Goal: Task Accomplishment & Management: Use online tool/utility

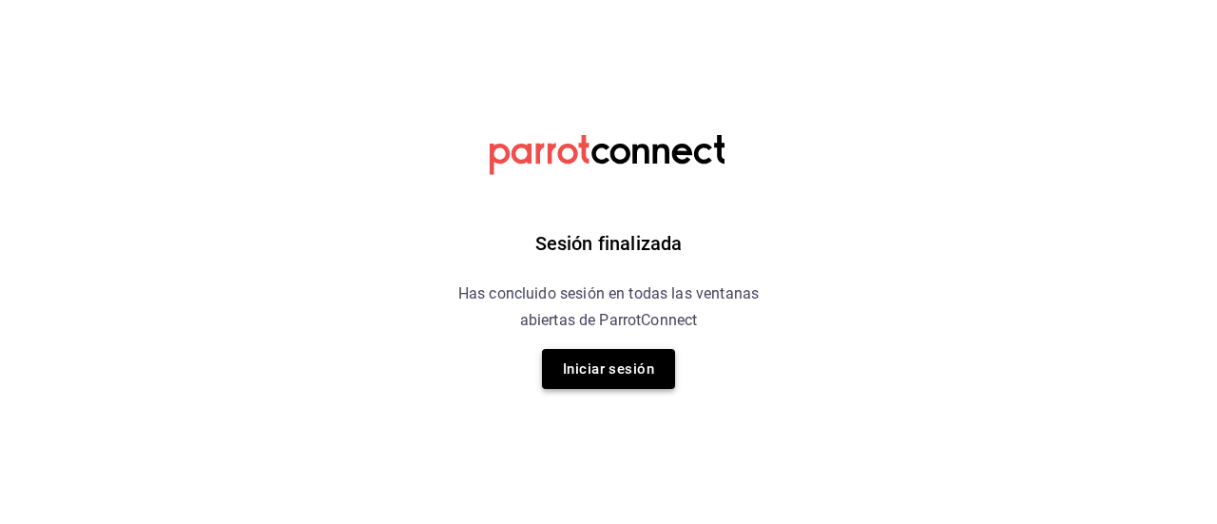
click at [595, 370] on button "Iniciar sesión" at bounding box center [608, 369] width 133 height 40
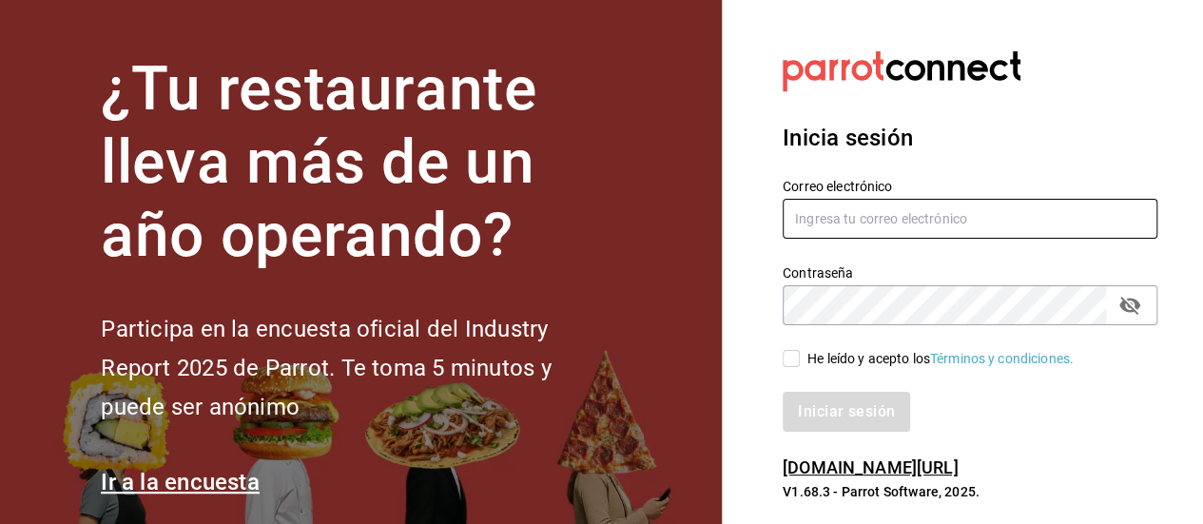
click at [825, 218] on input "text" at bounding box center [970, 219] width 375 height 40
type input "[PERSON_NAME][EMAIL_ADDRESS][DOMAIN_NAME]"
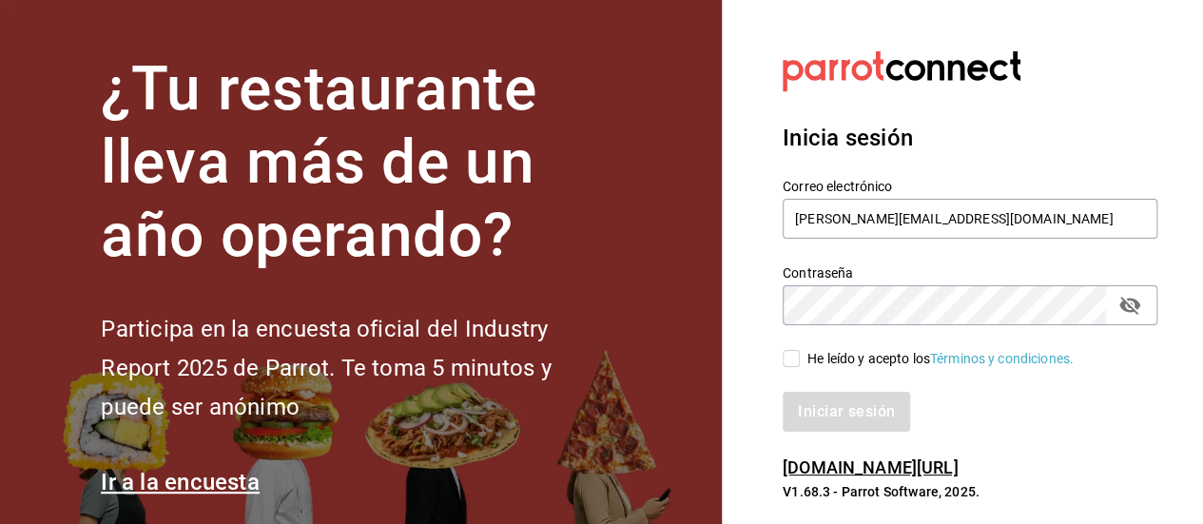
click at [787, 353] on input "He leído y acepto los Términos y condiciones." at bounding box center [791, 358] width 17 height 17
checkbox input "true"
click at [1139, 311] on icon "passwordField" at bounding box center [1130, 305] width 23 height 23
click at [869, 417] on button "Iniciar sesión" at bounding box center [847, 412] width 129 height 40
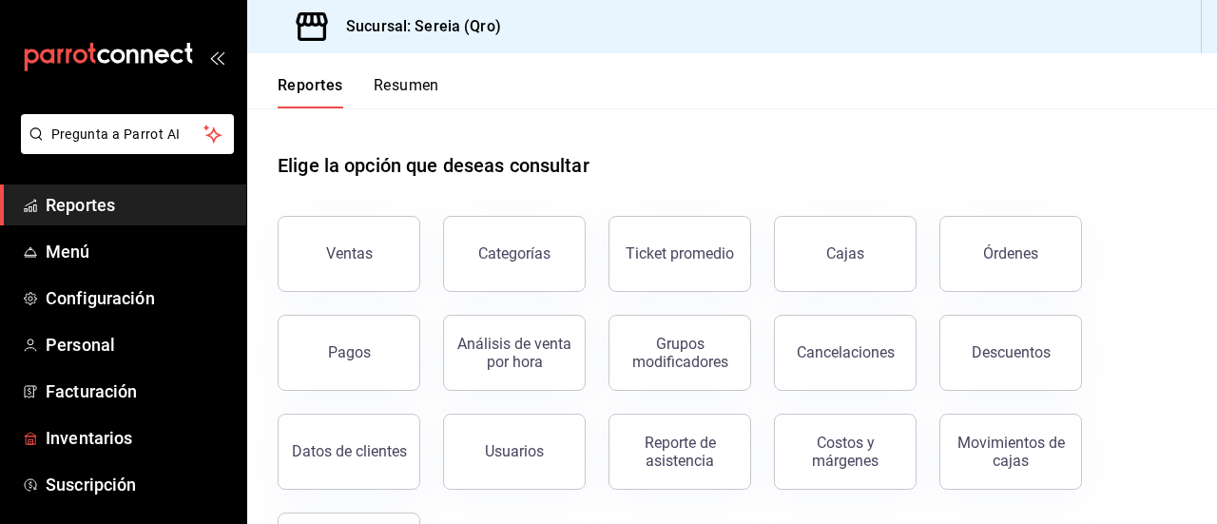
drag, startPoint x: 94, startPoint y: 439, endPoint x: 542, endPoint y: 320, distance: 463.7
click at [94, 439] on span "Inventarios" at bounding box center [138, 438] width 185 height 26
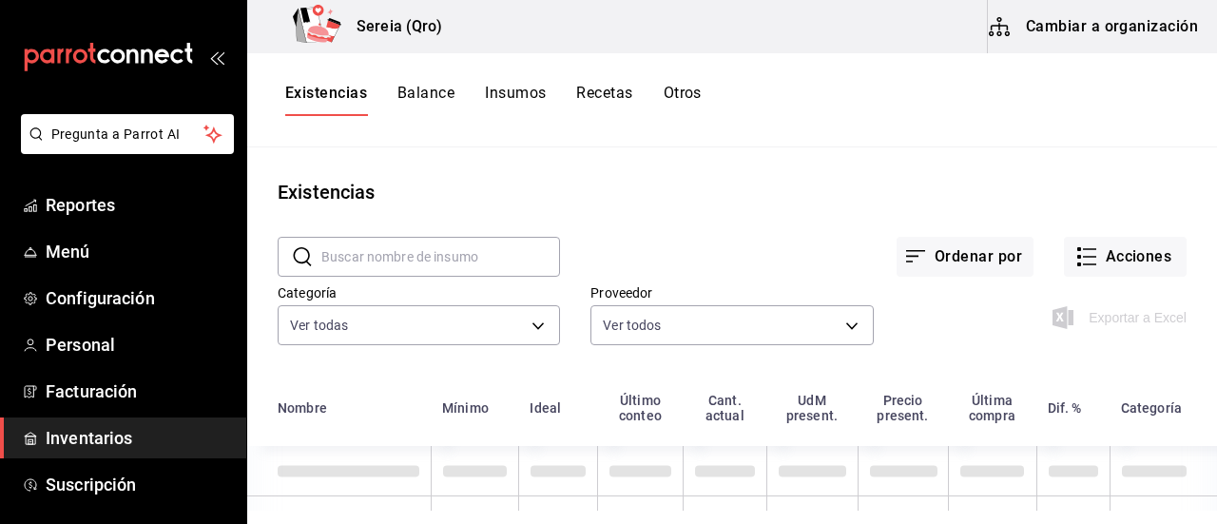
click at [1075, 35] on button "Cambiar a organización" at bounding box center [1095, 26] width 214 height 53
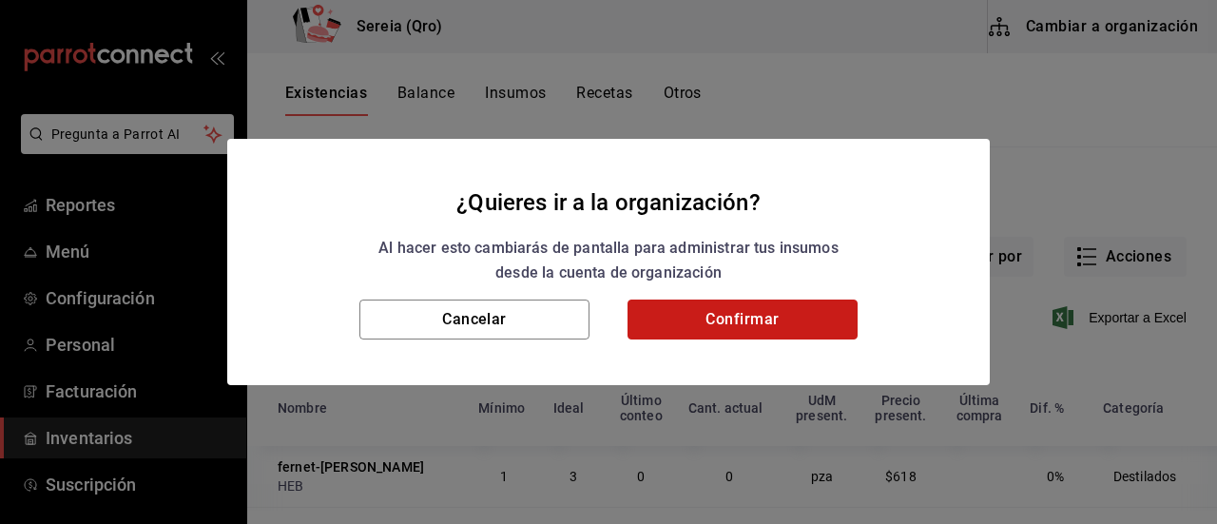
click at [748, 326] on button "Confirmar" at bounding box center [743, 320] width 230 height 40
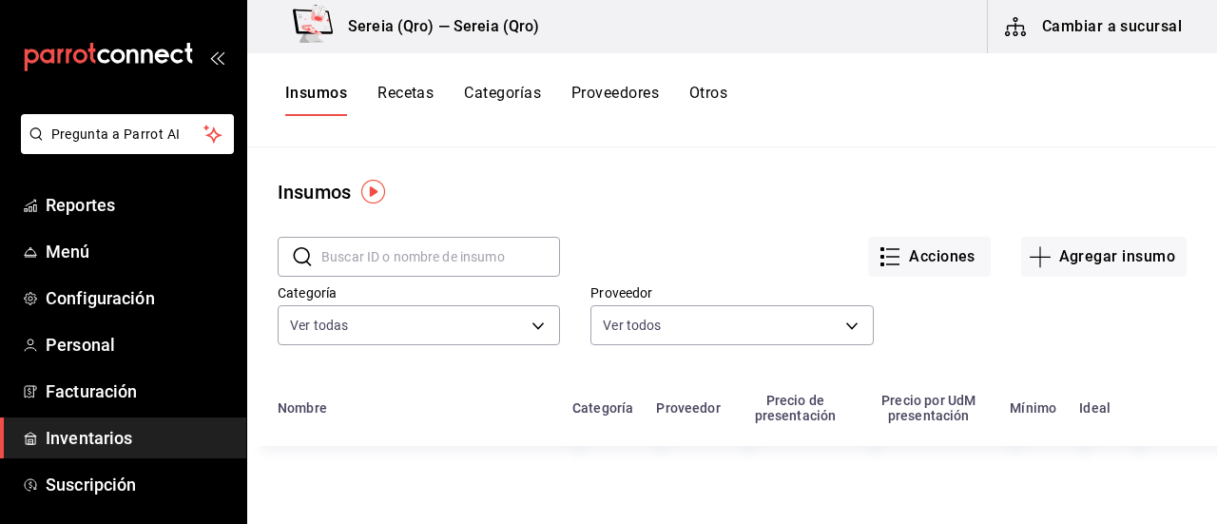
click at [360, 251] on input "text" at bounding box center [440, 257] width 239 height 38
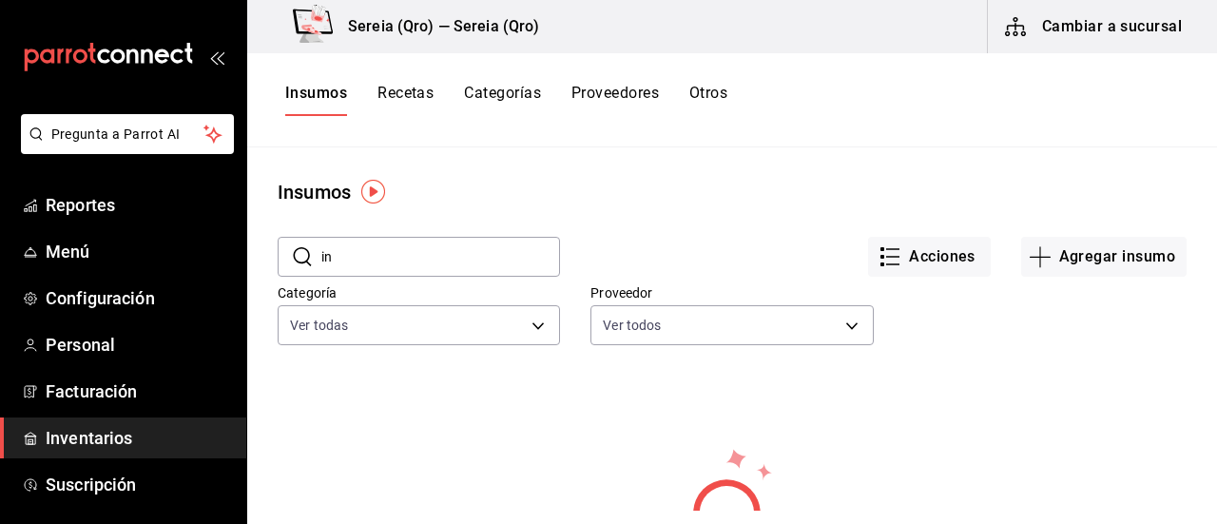
type input "i"
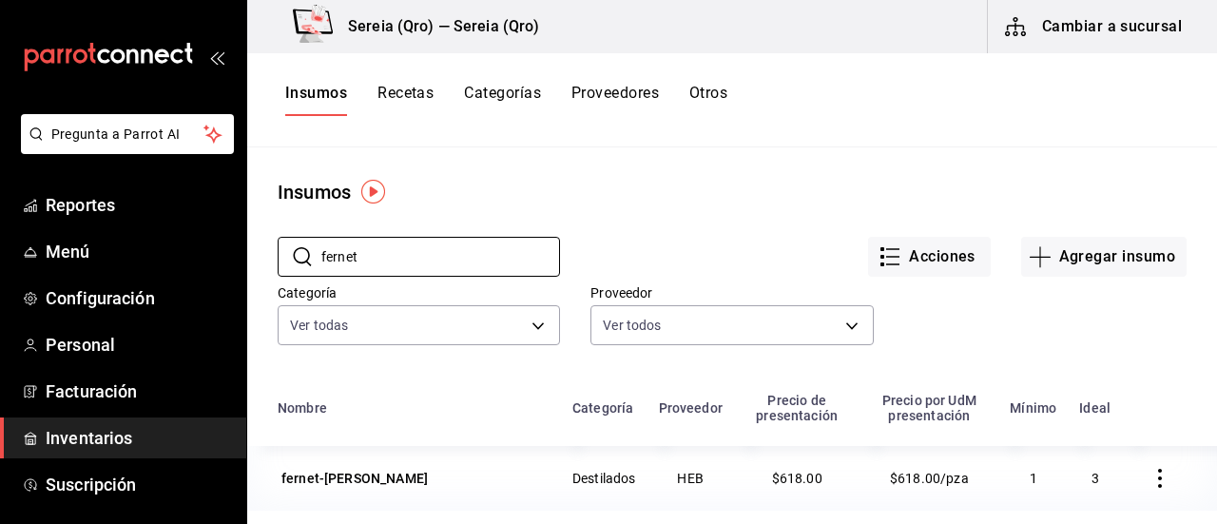
type input "fernet"
click at [1039, 22] on button "Cambiar a sucursal" at bounding box center [1095, 26] width 214 height 53
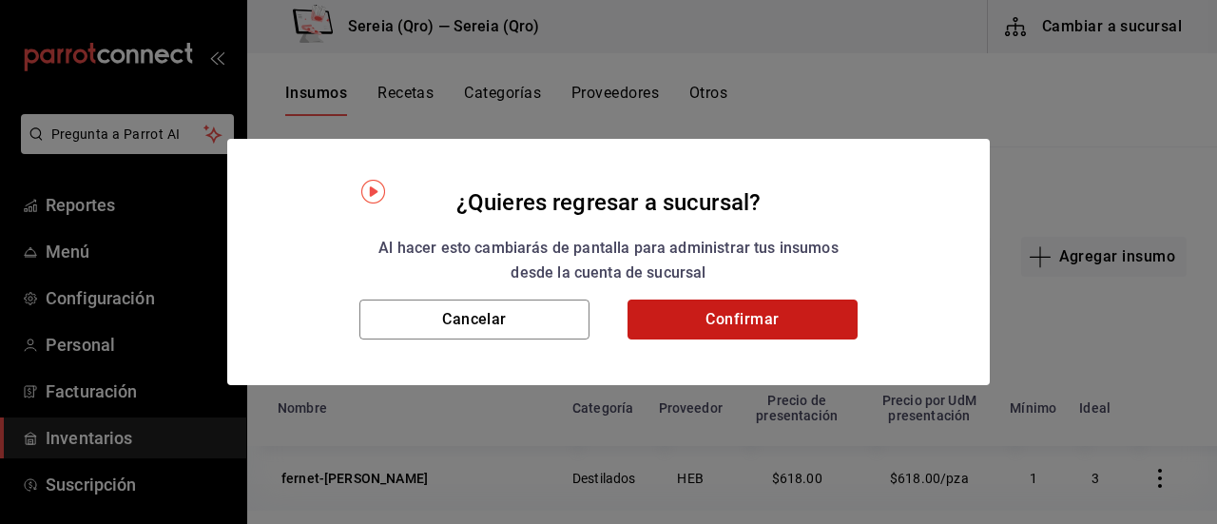
drag, startPoint x: 729, startPoint y: 330, endPoint x: 1050, endPoint y: 302, distance: 322.8
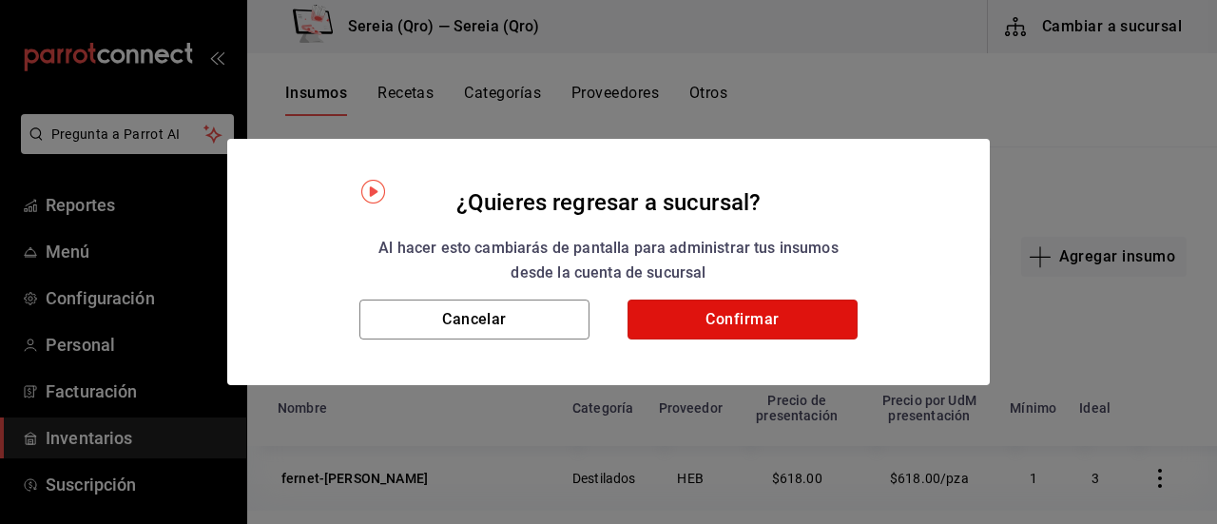
click at [741, 326] on button "Confirmar" at bounding box center [743, 320] width 230 height 40
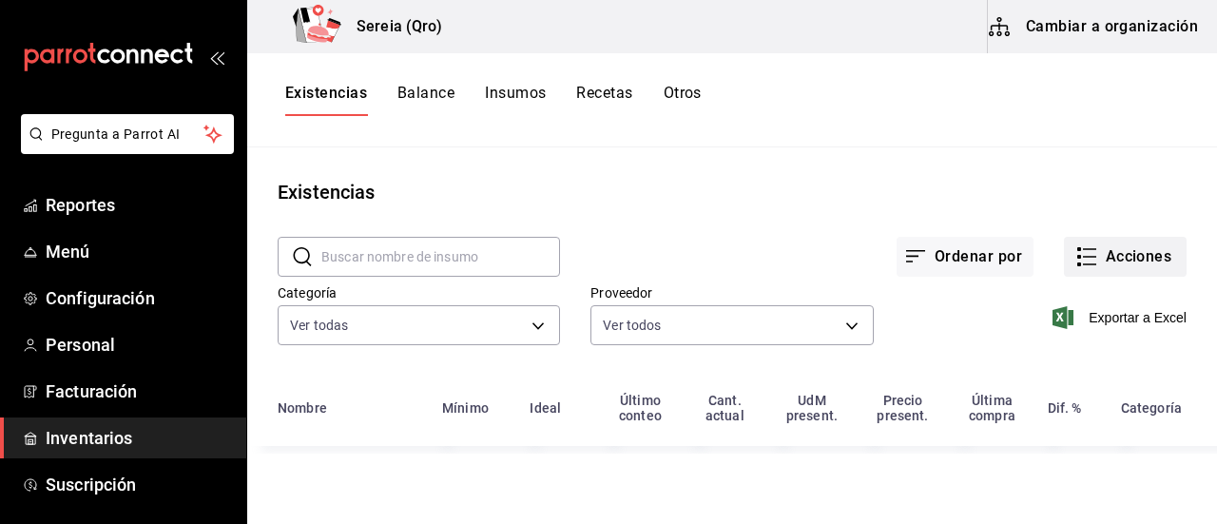
click at [1086, 270] on button "Acciones" at bounding box center [1125, 257] width 123 height 40
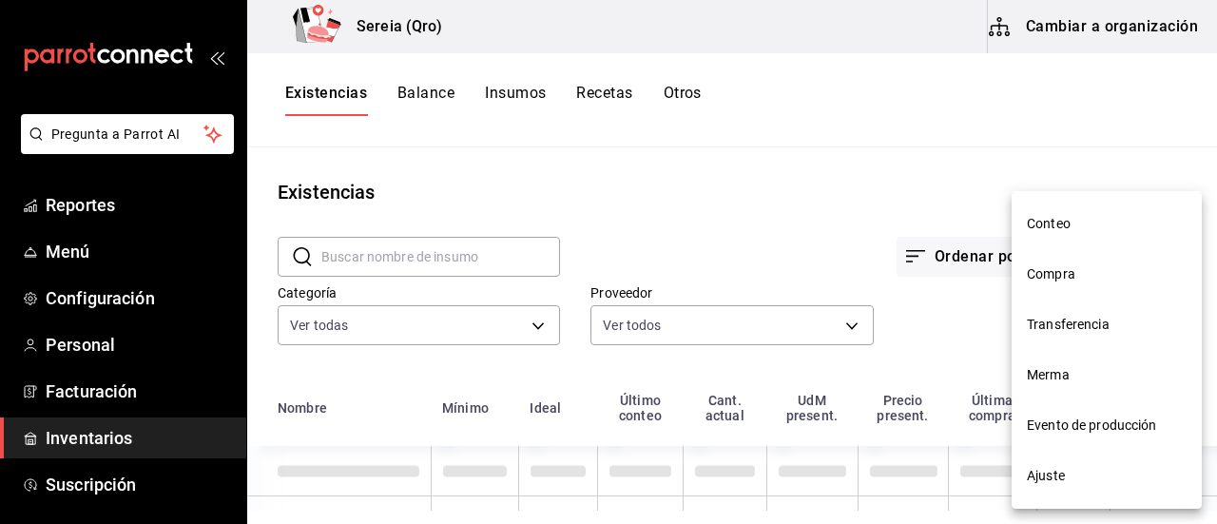
click at [1062, 282] on span "Compra" at bounding box center [1107, 274] width 160 height 20
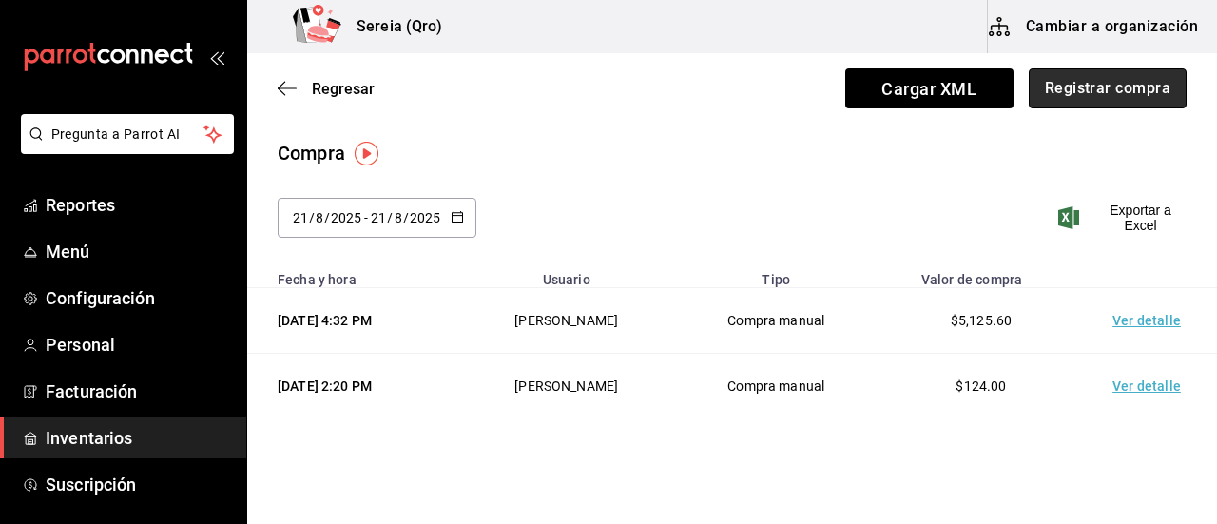
click at [1093, 86] on button "Registrar compra" at bounding box center [1108, 88] width 158 height 40
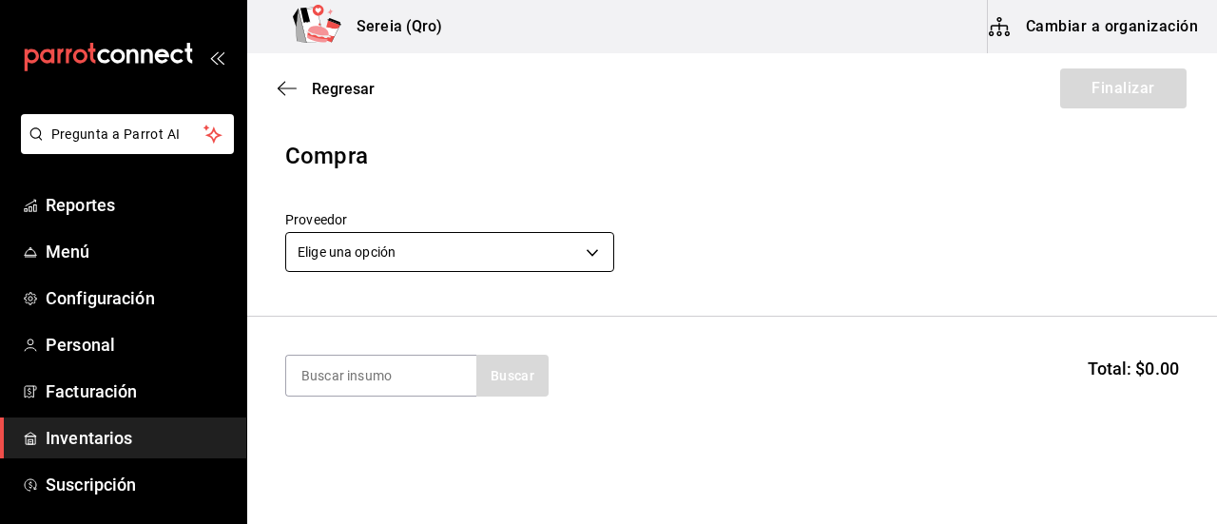
click at [592, 248] on body "Pregunta a Parrot AI Reportes Menú Configuración Personal Facturación Inventari…" at bounding box center [608, 208] width 1217 height 417
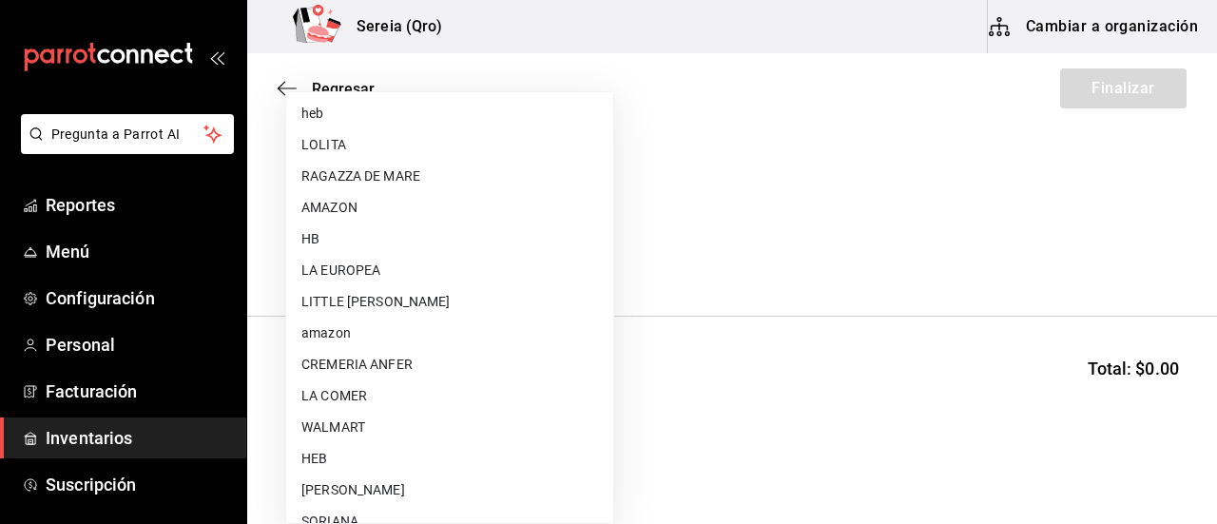
scroll to position [285, 0]
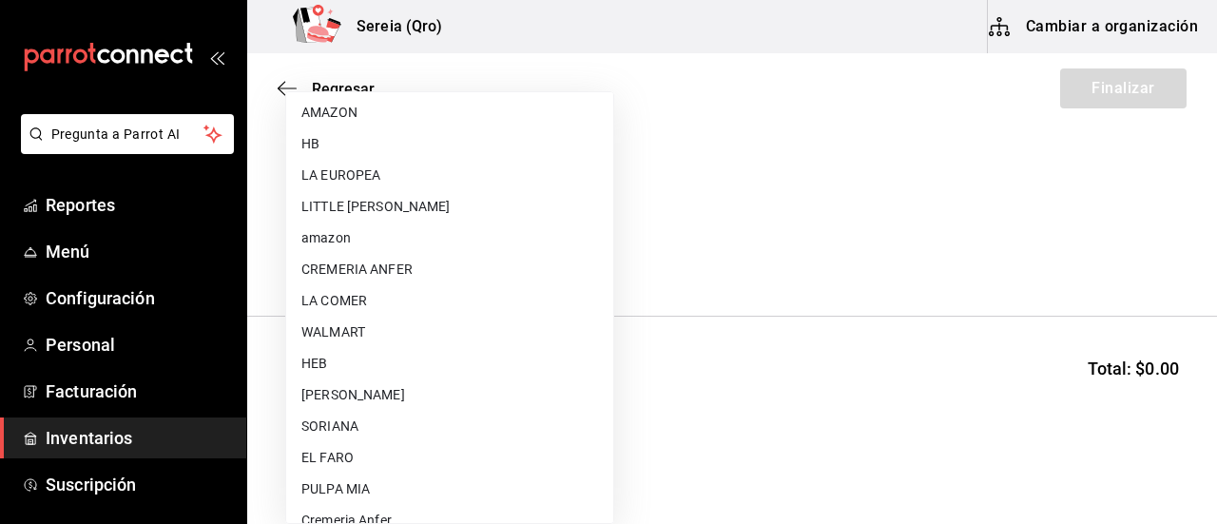
click at [347, 353] on li "HEB" at bounding box center [449, 363] width 327 height 31
type input "34df7ff4-27fd-457a-a9b6-1edf4f11435d"
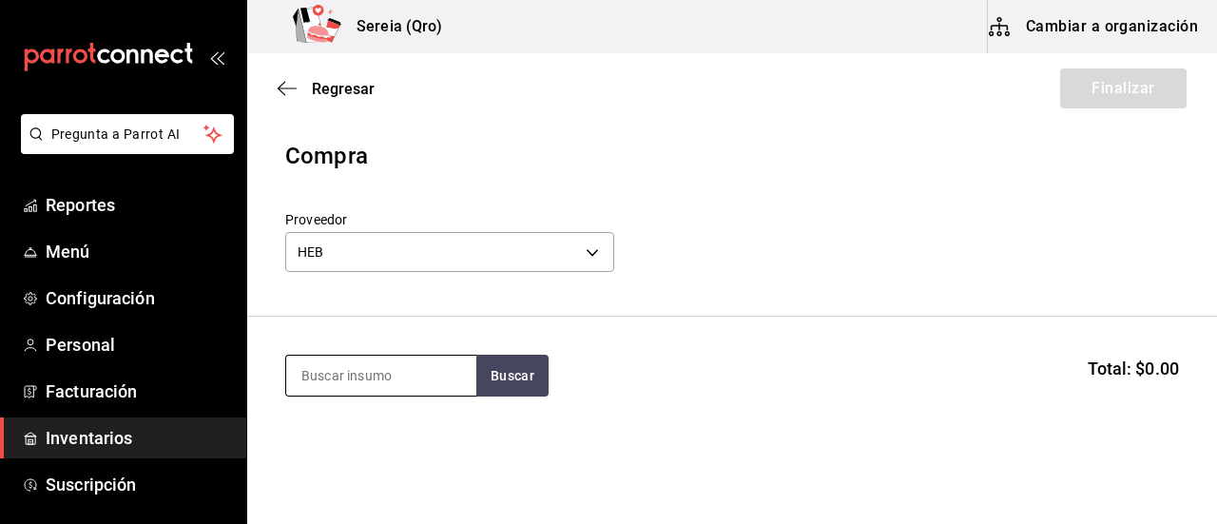
click at [390, 380] on input at bounding box center [381, 376] width 190 height 40
type input "ferne"
click at [516, 372] on button "Buscar" at bounding box center [513, 376] width 72 height 42
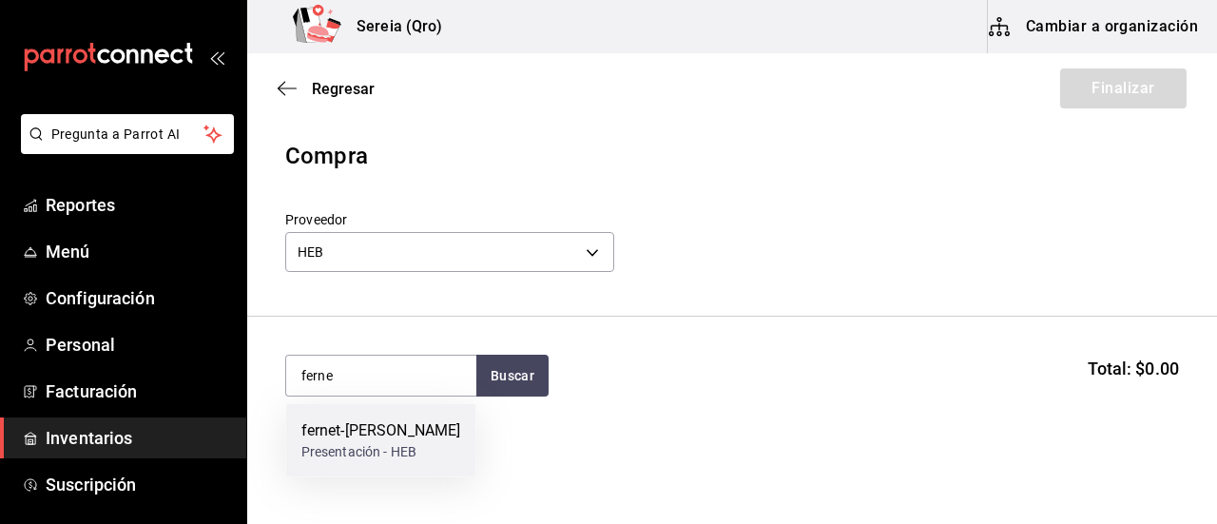
click at [375, 433] on div "fernet-[PERSON_NAME]" at bounding box center [382, 430] width 160 height 23
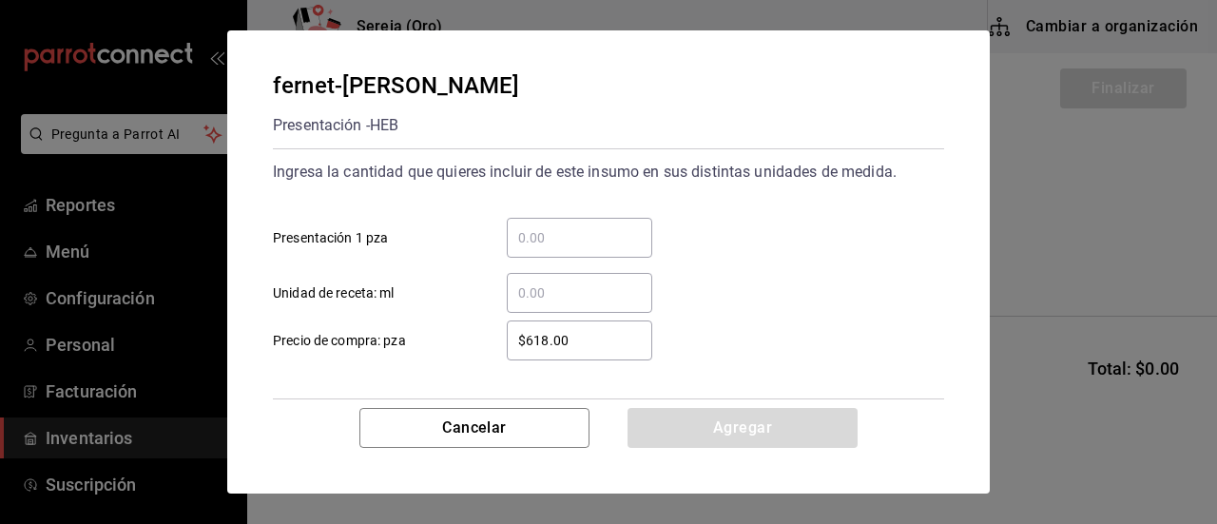
click at [554, 243] on input "​ Presentación 1 pza" at bounding box center [580, 237] width 146 height 23
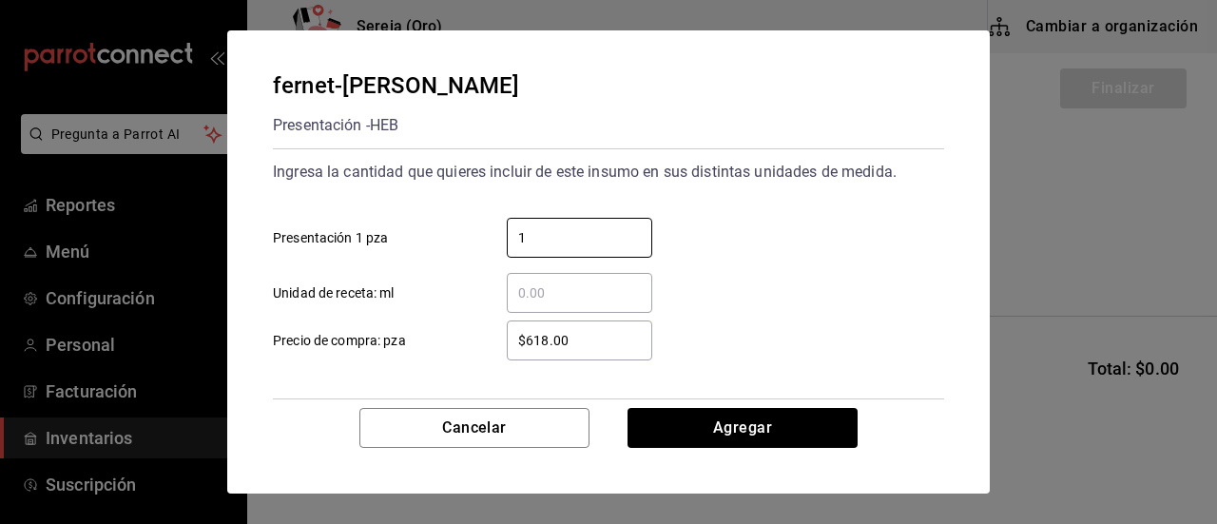
type input "1"
drag, startPoint x: 527, startPoint y: 294, endPoint x: 544, endPoint y: 315, distance: 27.0
click at [529, 302] on input "​ Unidad de receta: ml" at bounding box center [580, 293] width 146 height 23
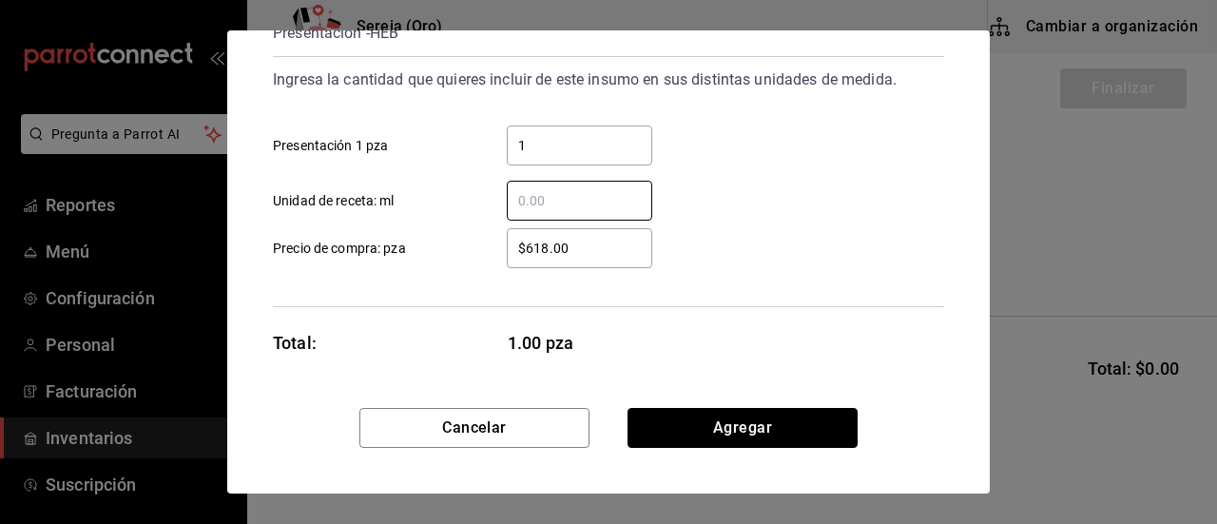
drag, startPoint x: 723, startPoint y: 418, endPoint x: 713, endPoint y: 423, distance: 11.1
click at [723, 419] on button "Agregar" at bounding box center [743, 428] width 230 height 40
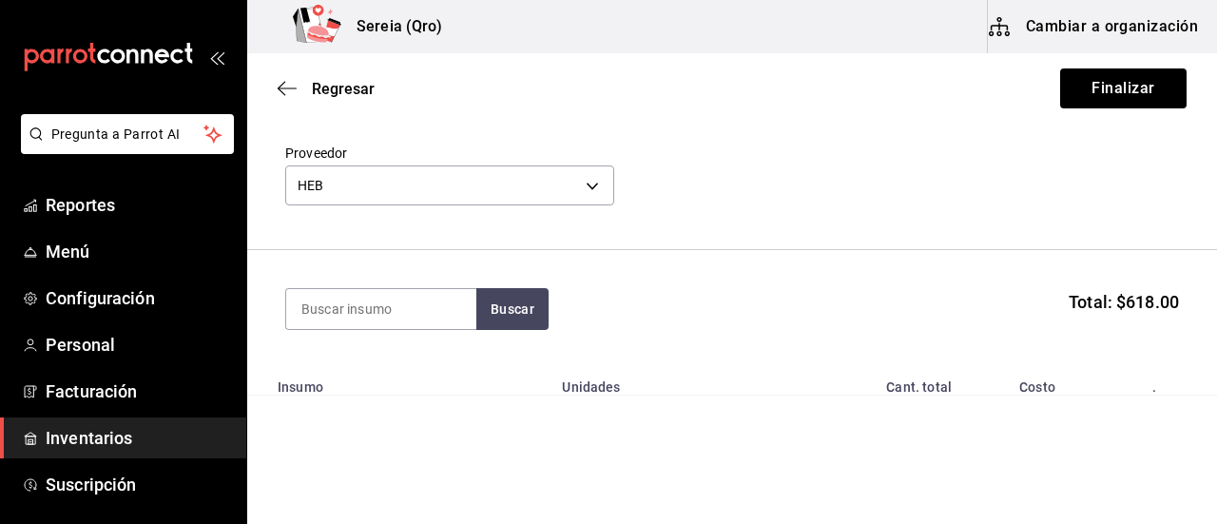
scroll to position [95, 0]
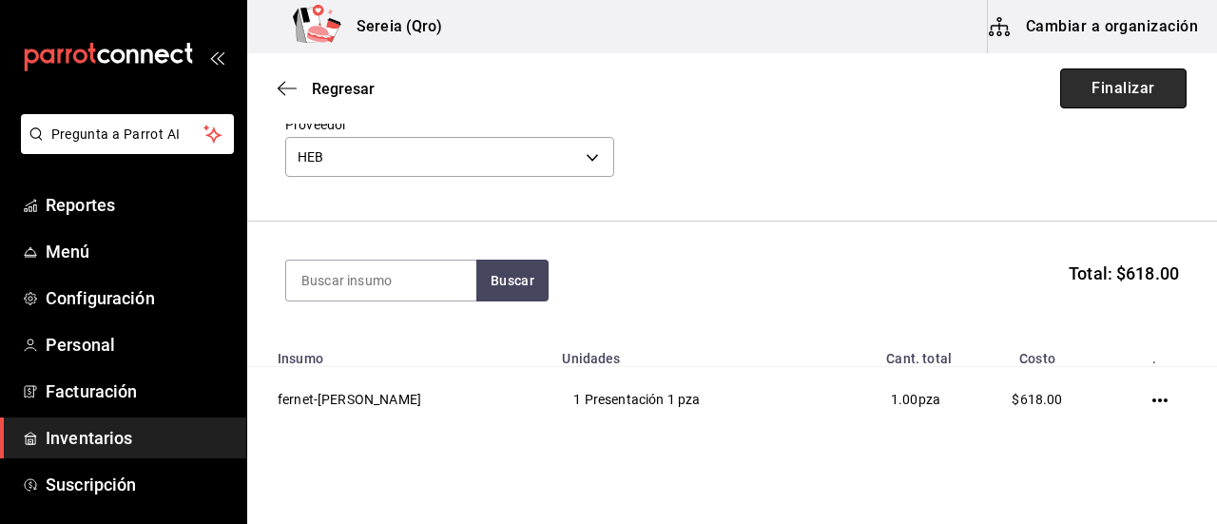
click at [1112, 100] on button "Finalizar" at bounding box center [1124, 88] width 127 height 40
